Goal: Use online tool/utility: Utilize a website feature to perform a specific function

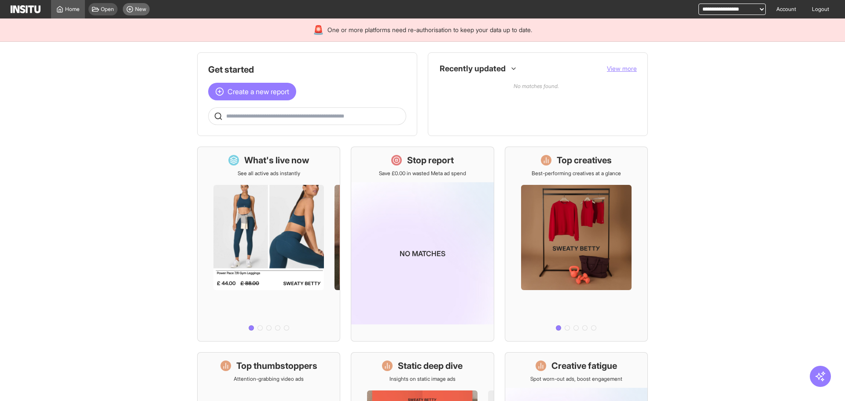
click at [142, 7] on span "New" at bounding box center [140, 9] width 11 height 7
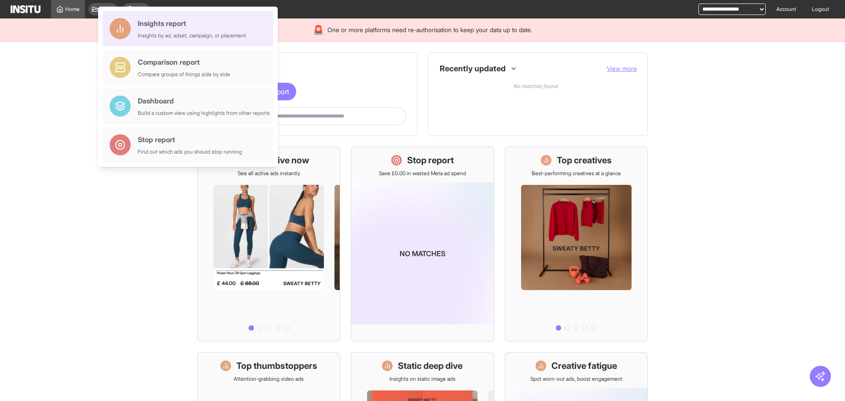
click at [188, 26] on div "Insights report" at bounding box center [192, 23] width 108 height 11
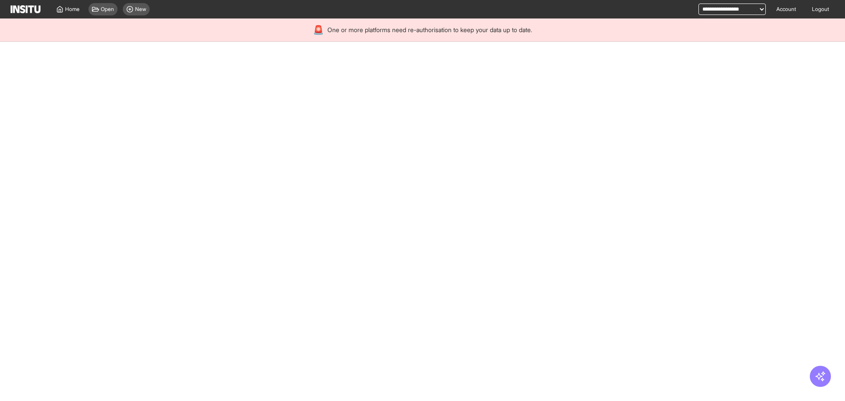
select select "**"
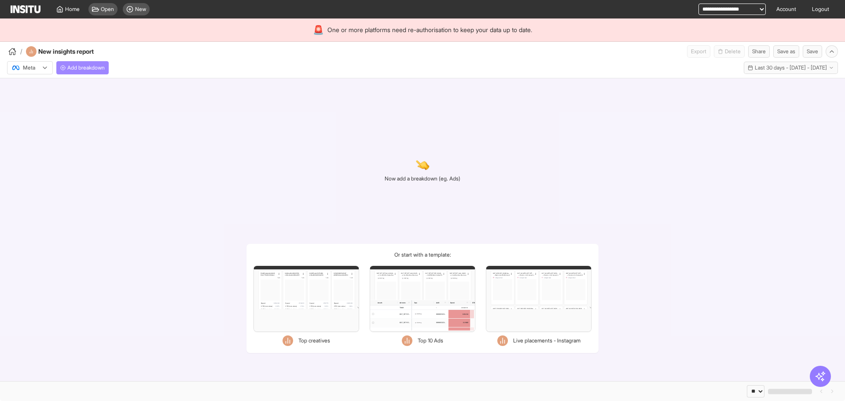
click at [73, 73] on button "Add breakdown" at bounding box center [82, 67] width 52 height 13
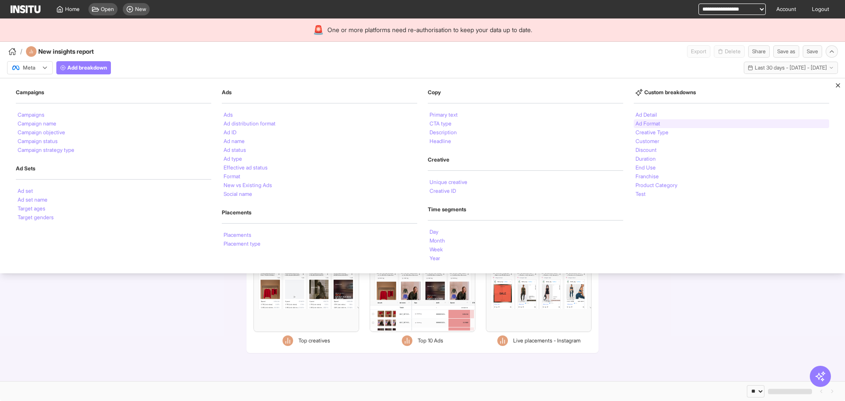
click at [674, 122] on div "Ad Format" at bounding box center [730, 123] width 195 height 9
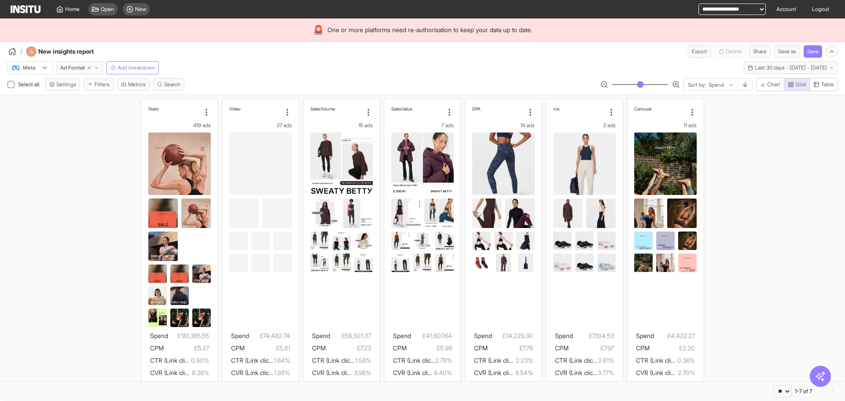
drag, startPoint x: 622, startPoint y: 86, endPoint x: 617, endPoint y: 87, distance: 4.9
type input "**"
click at [617, 85] on input "range" at bounding box center [639, 84] width 57 height 1
click at [776, 67] on span "Last 30 days - [DATE] - [DATE]" at bounding box center [790, 67] width 72 height 7
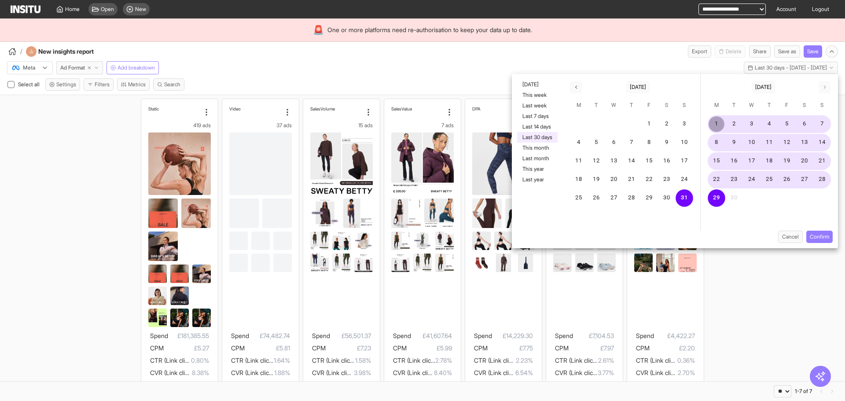
click at [719, 127] on button "1" at bounding box center [716, 124] width 18 height 18
click at [774, 181] on button "25" at bounding box center [769, 180] width 18 height 18
click at [820, 244] on div "Cancel Confirm" at bounding box center [675, 240] width 326 height 18
click at [822, 239] on button "Confirm" at bounding box center [819, 237] width 26 height 12
